Goal: Navigation & Orientation: Understand site structure

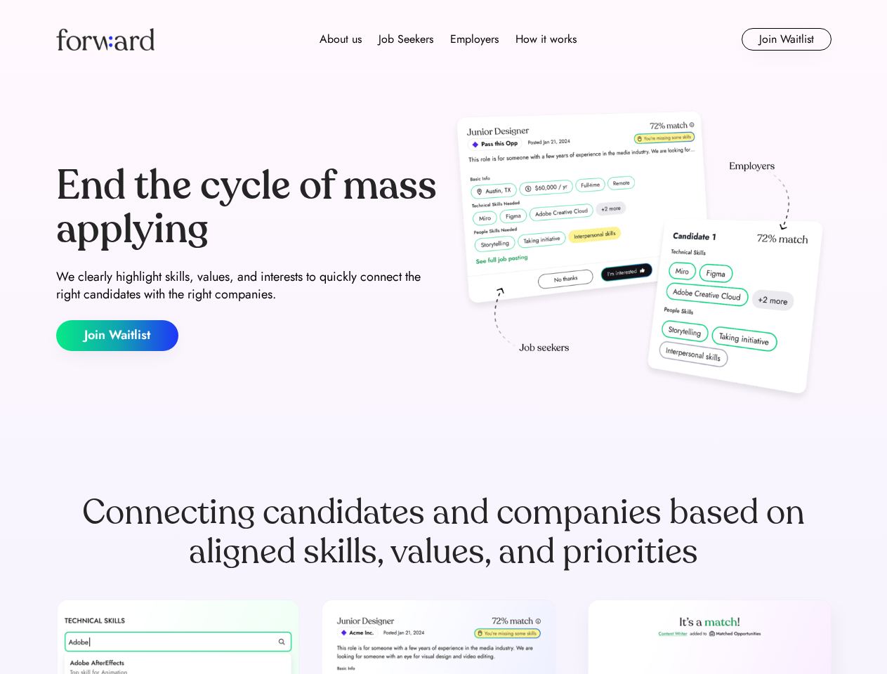
click at [443, 337] on div "End the cycle of mass applying We clearly highlight skills, values, and interes…" at bounding box center [443, 258] width 775 height 302
click at [444, 39] on div "About us Job Seekers Employers How it works" at bounding box center [447, 39] width 553 height 17
click at [105, 39] on img at bounding box center [105, 39] width 98 height 22
click at [448, 39] on div "About us Job Seekers Employers How it works" at bounding box center [447, 39] width 553 height 17
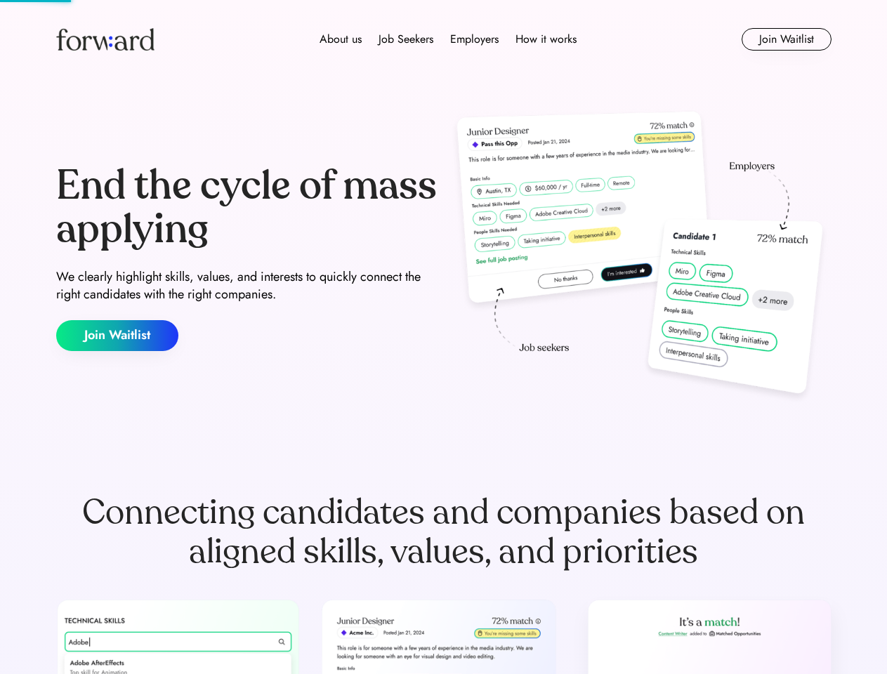
click at [341, 39] on div "About us" at bounding box center [341, 39] width 42 height 17
click at [406, 39] on div "Job Seekers" at bounding box center [406, 39] width 55 height 17
click at [474, 39] on div "Employers" at bounding box center [474, 39] width 48 height 17
click at [545, 39] on div "How it works" at bounding box center [545, 39] width 61 height 17
click at [786, 39] on button "Join Waitlist" at bounding box center [787, 39] width 90 height 22
